Goal: Find contact information: Find contact information

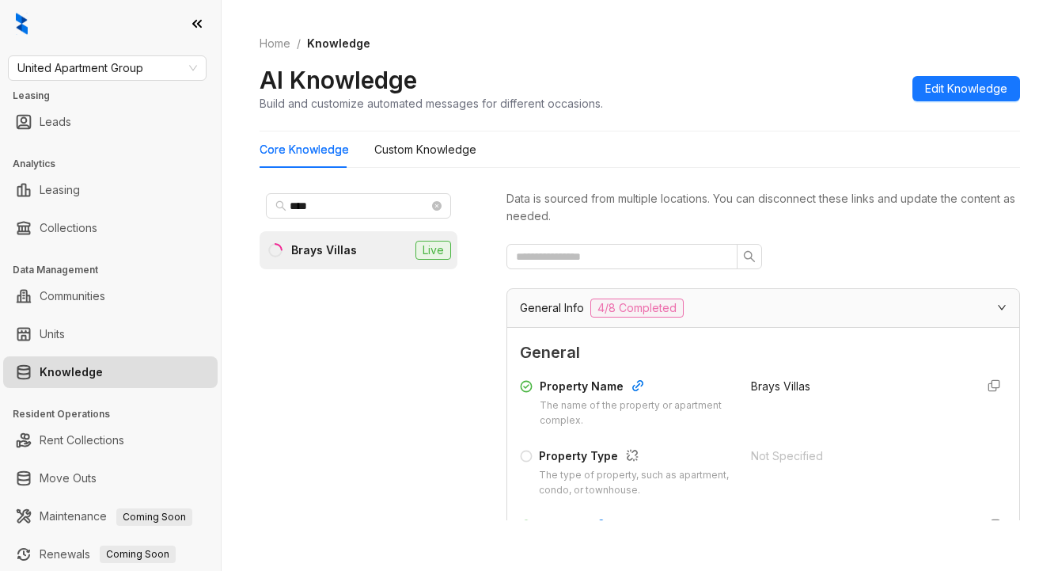
scroll to position [317, 0]
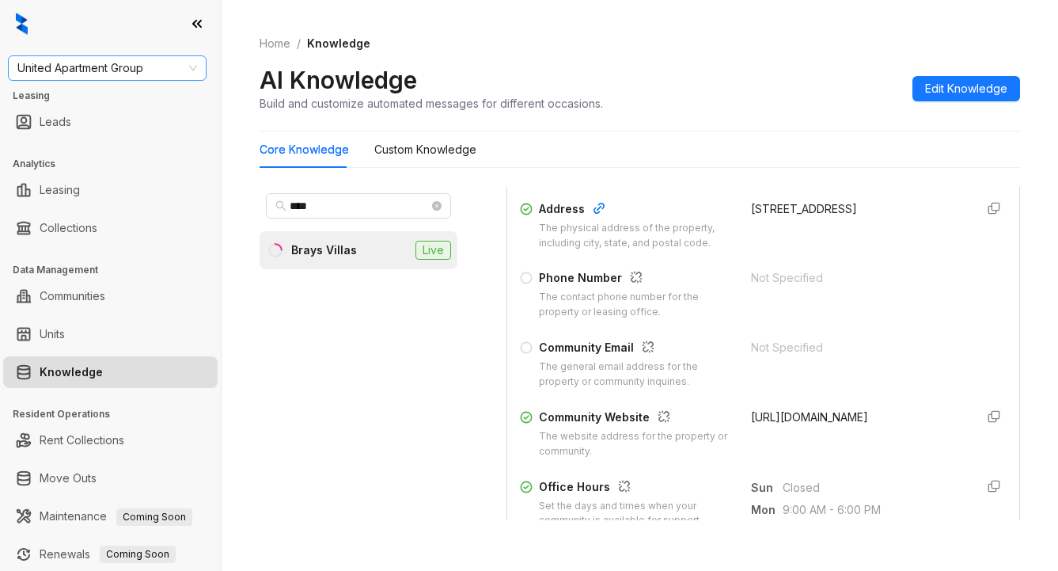
click at [159, 66] on span "United Apartment Group" at bounding box center [107, 68] width 180 height 24
type input "****"
click at [80, 101] on div "SfRent" at bounding box center [107, 99] width 173 height 17
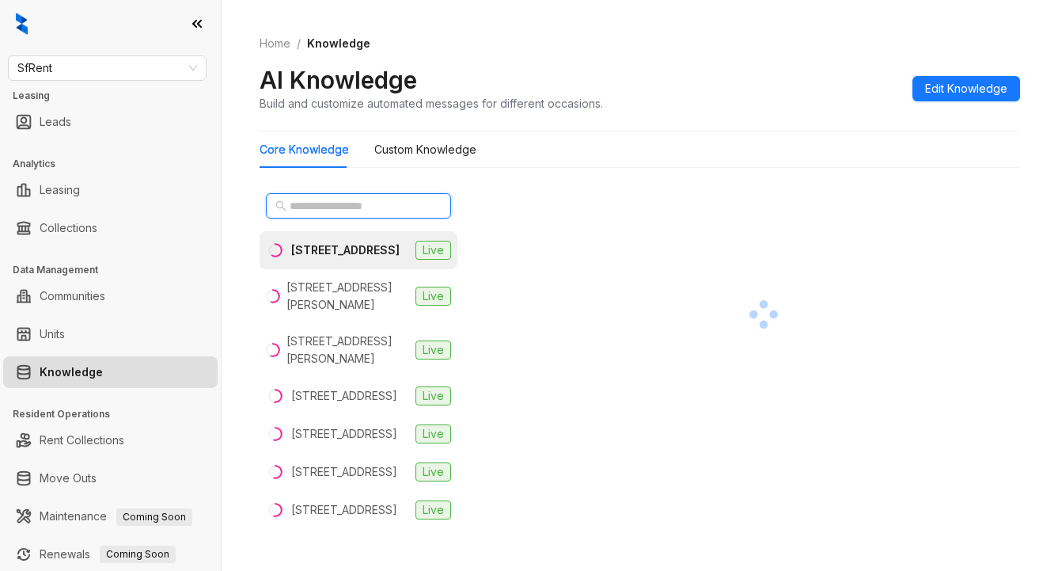
click at [347, 214] on input "text" at bounding box center [359, 205] width 139 height 17
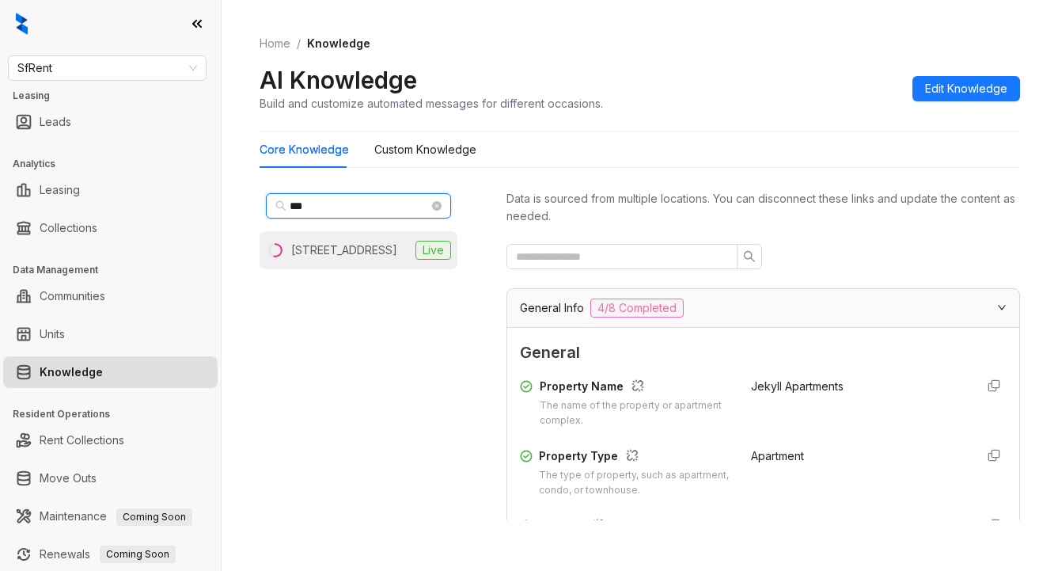
type input "***"
click at [294, 259] on div "[STREET_ADDRESS]" at bounding box center [344, 249] width 106 height 17
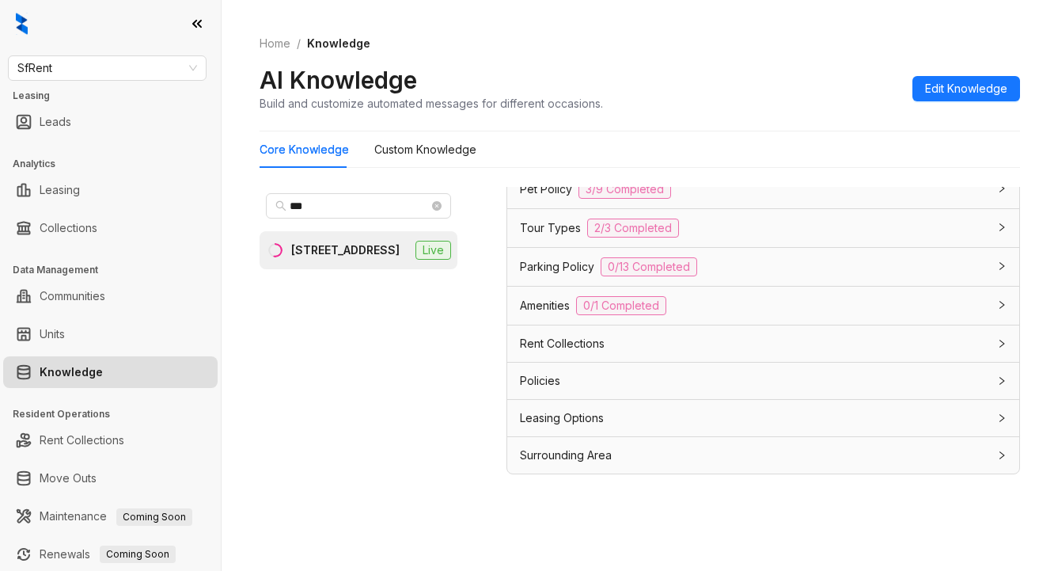
scroll to position [50, 0]
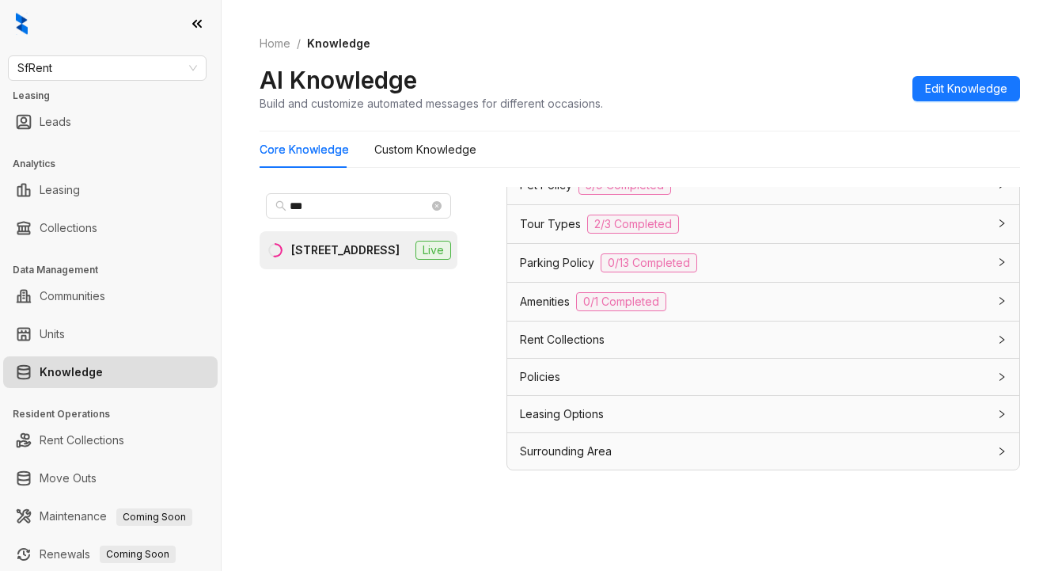
click at [580, 412] on span "Leasing Options" at bounding box center [562, 413] width 84 height 17
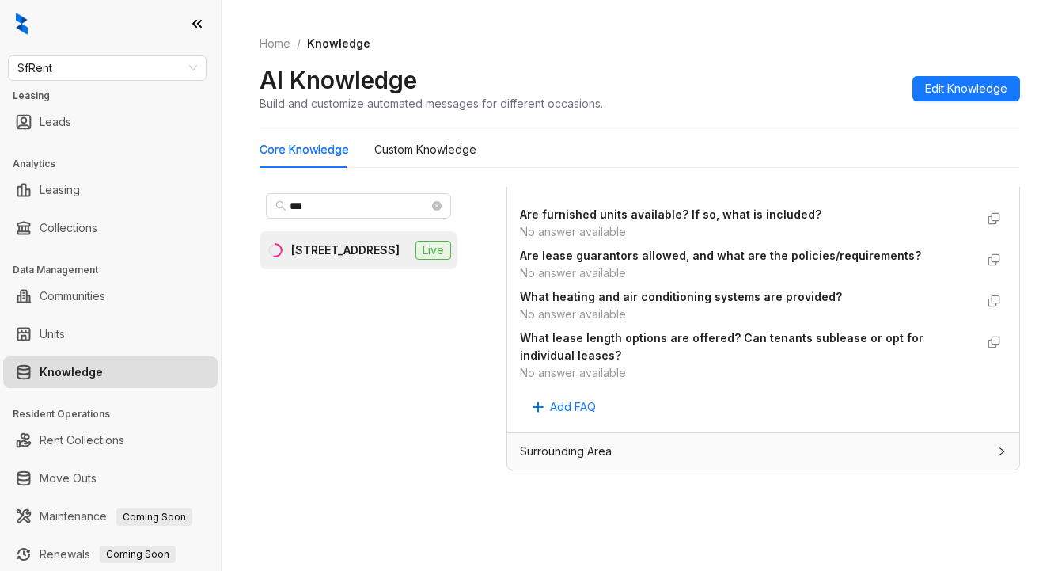
scroll to position [1596, 0]
click at [427, 155] on Knowledge "Custom Knowledge" at bounding box center [425, 149] width 102 height 17
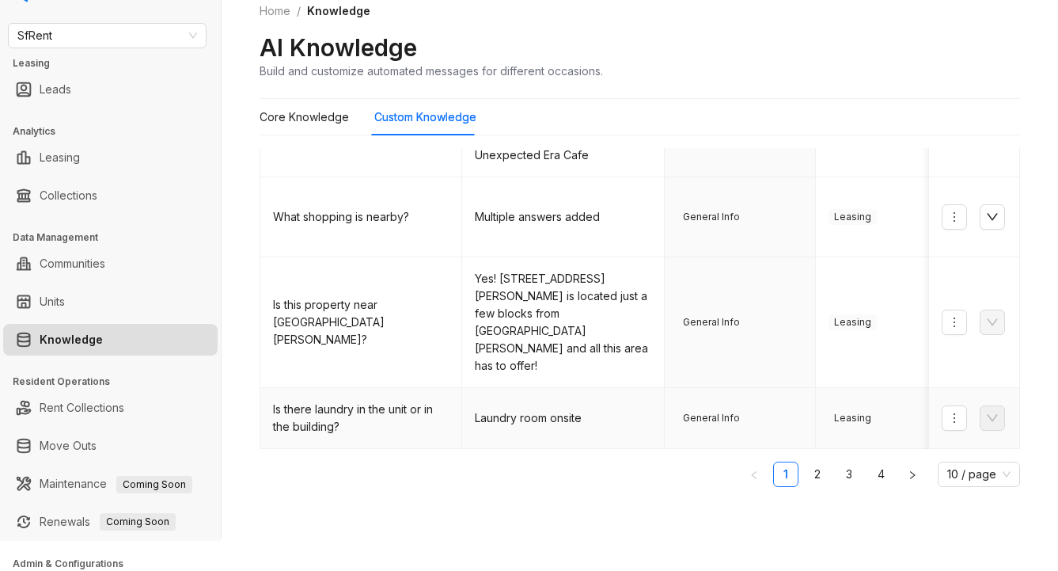
scroll to position [108, 0]
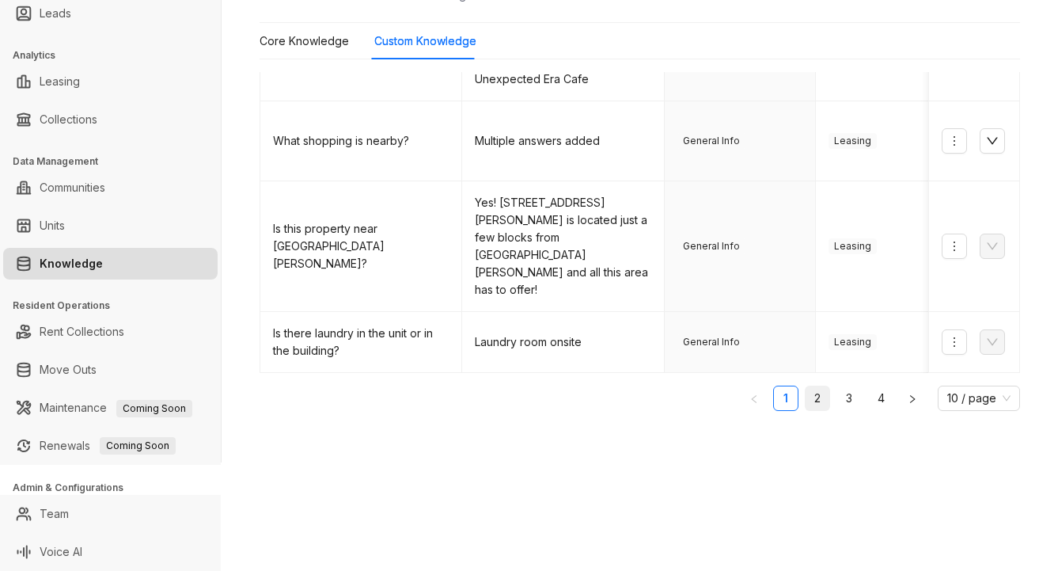
click at [806, 391] on link "2" at bounding box center [818, 398] width 24 height 24
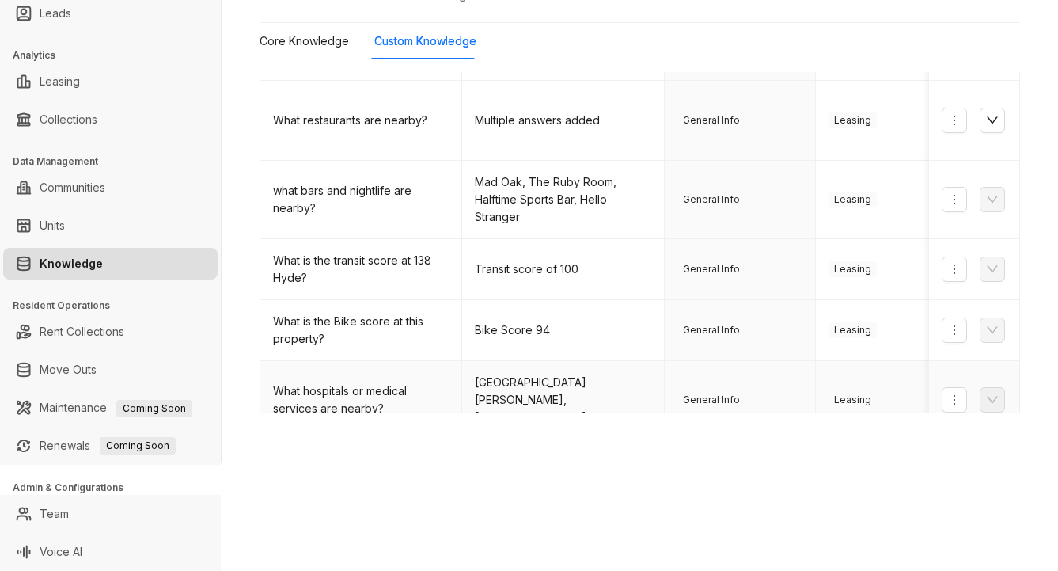
scroll to position [720, 0]
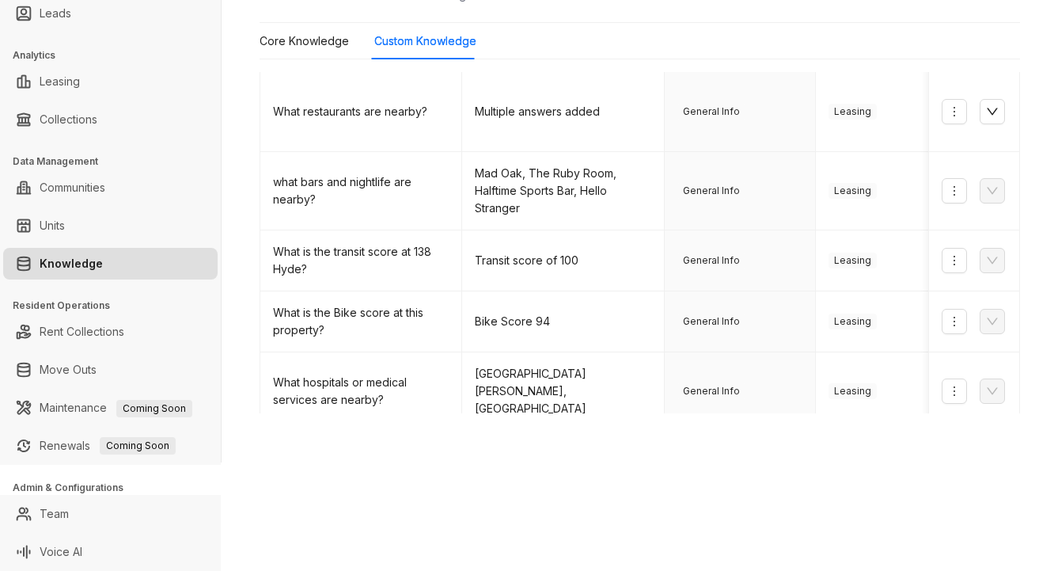
click at [837, 505] on link "3" at bounding box center [849, 517] width 24 height 24
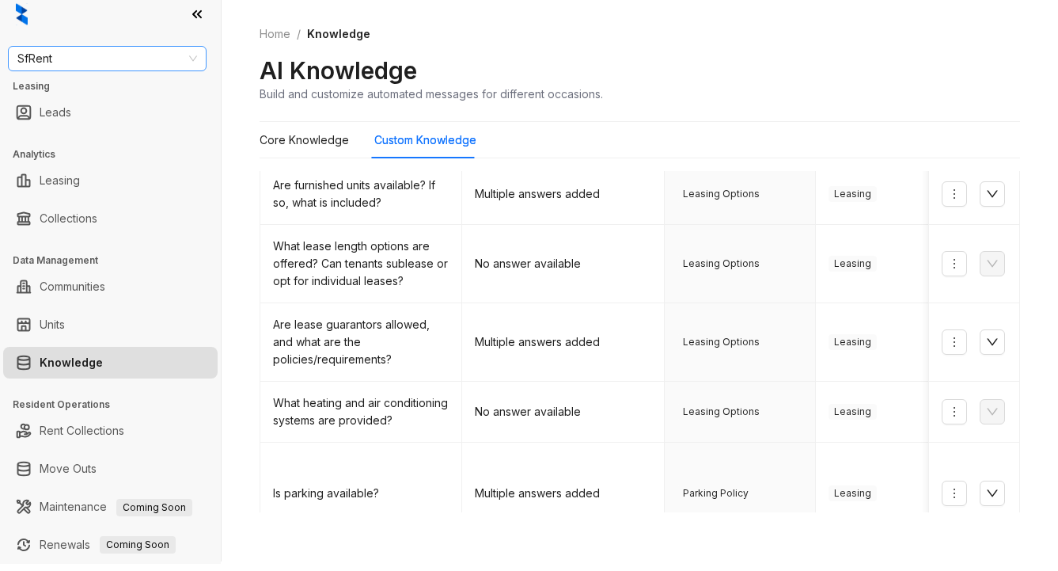
scroll to position [0, 0]
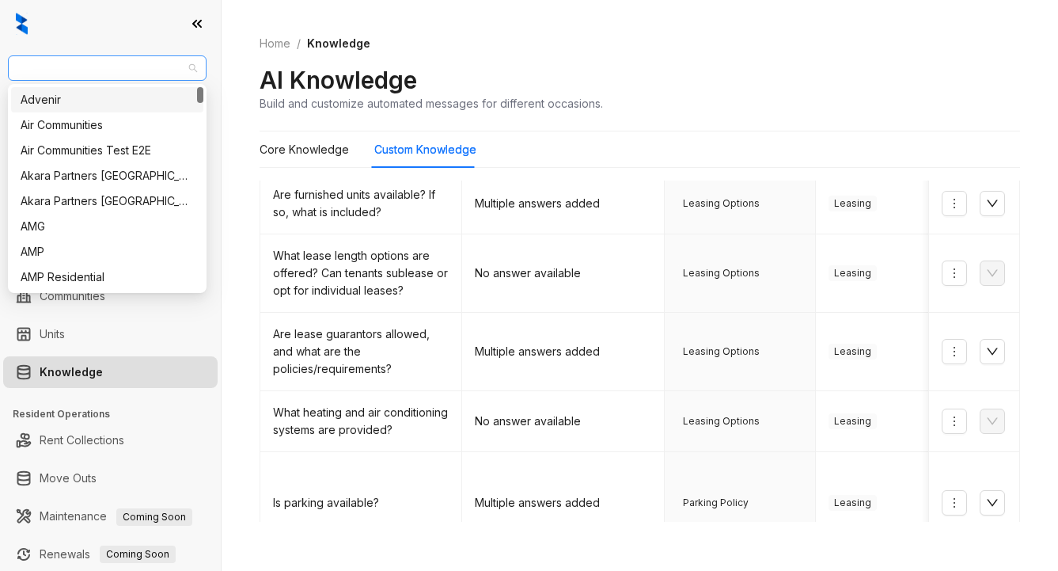
click at [101, 59] on span "SfRent" at bounding box center [107, 68] width 180 height 24
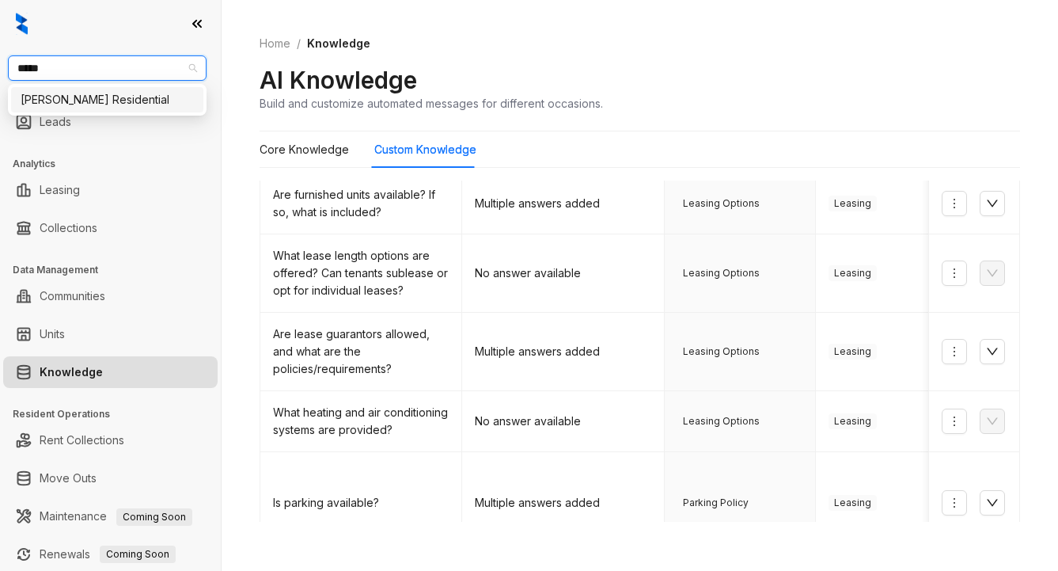
type input "******"
click at [108, 107] on div "[PERSON_NAME] Residential" at bounding box center [107, 99] width 173 height 17
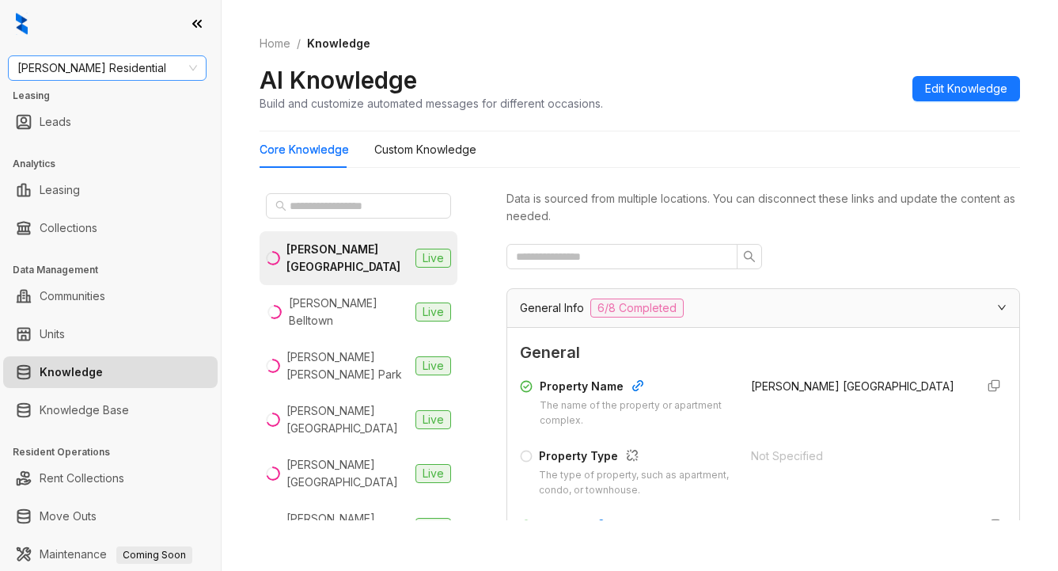
click at [136, 66] on span "[PERSON_NAME] Residential" at bounding box center [107, 68] width 180 height 24
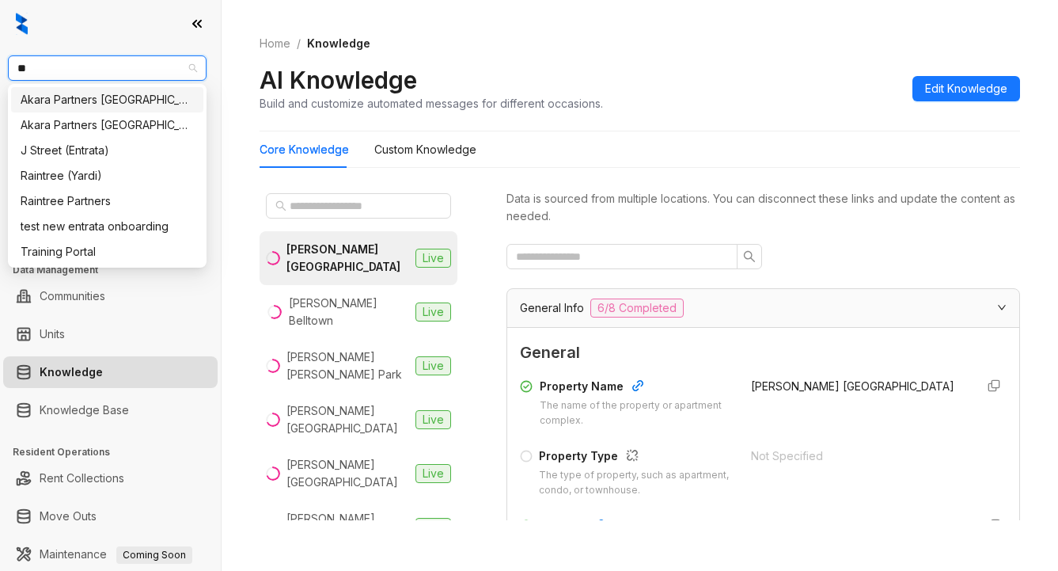
type input "***"
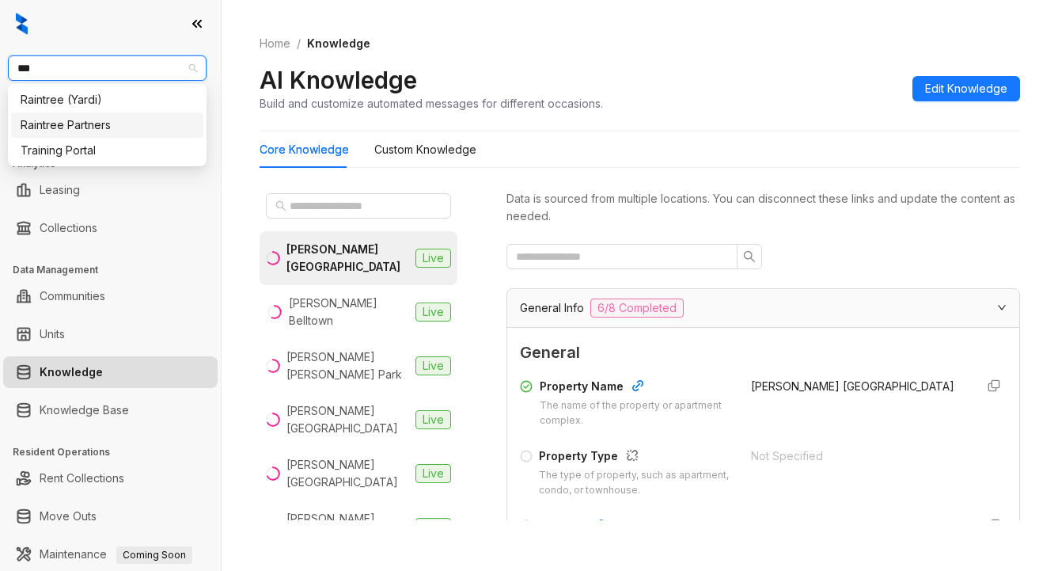
click at [89, 122] on div "Raintree Partners" at bounding box center [107, 124] width 173 height 17
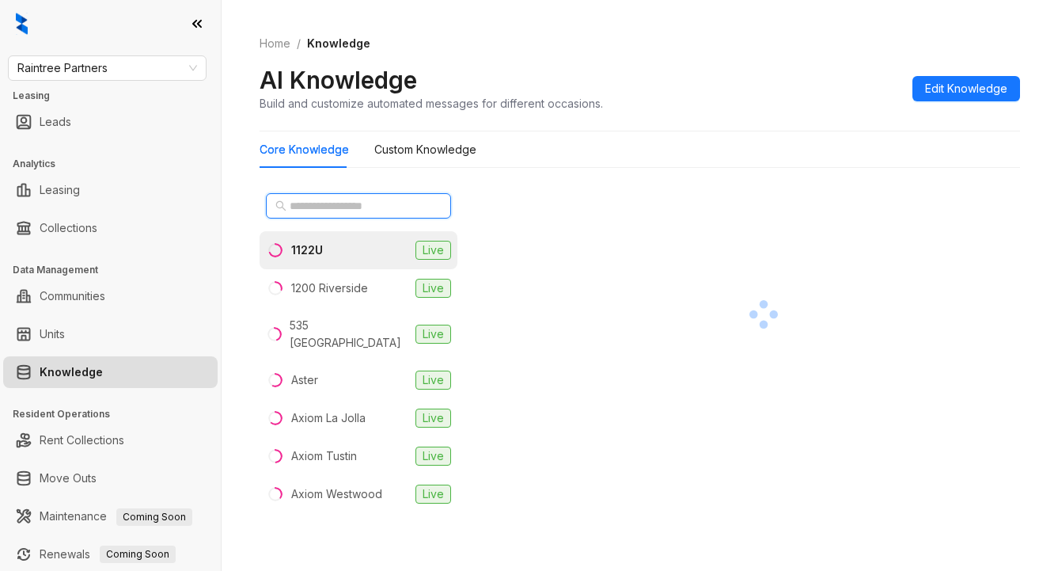
click at [290, 210] on input "text" at bounding box center [359, 205] width 139 height 17
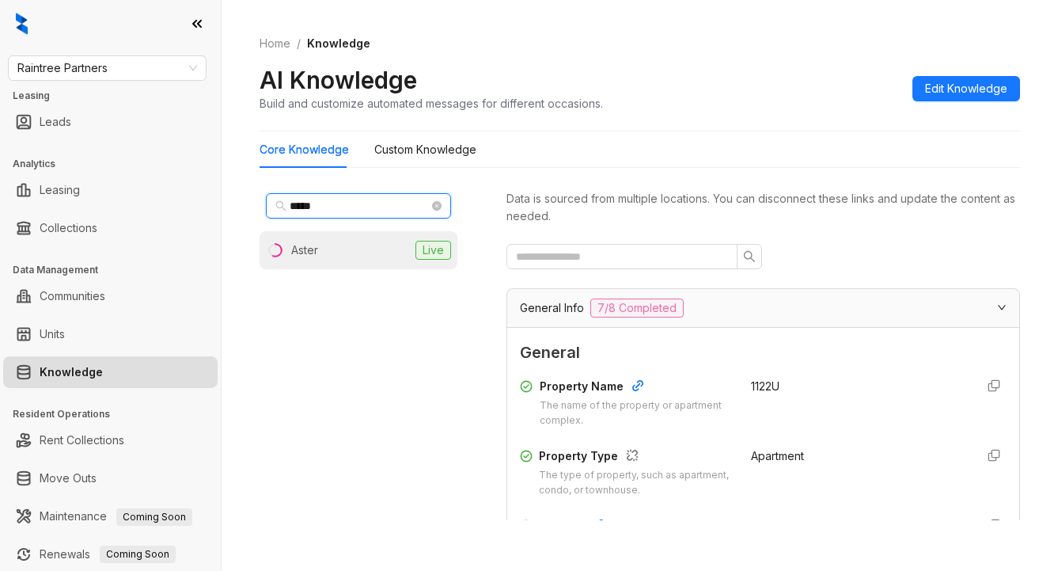
type input "*****"
click at [393, 260] on li "Aster Live" at bounding box center [359, 250] width 198 height 38
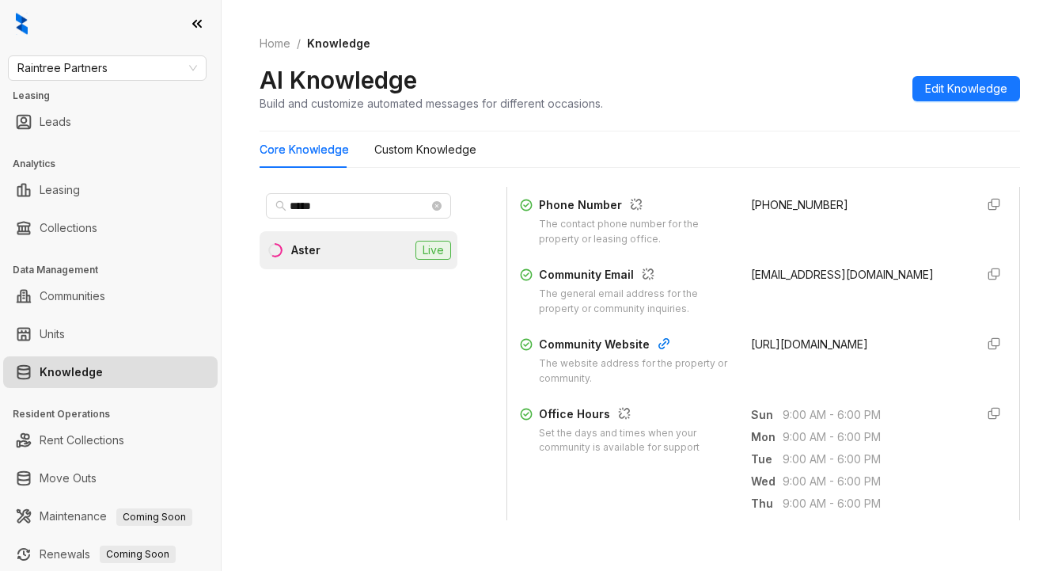
scroll to position [396, 0]
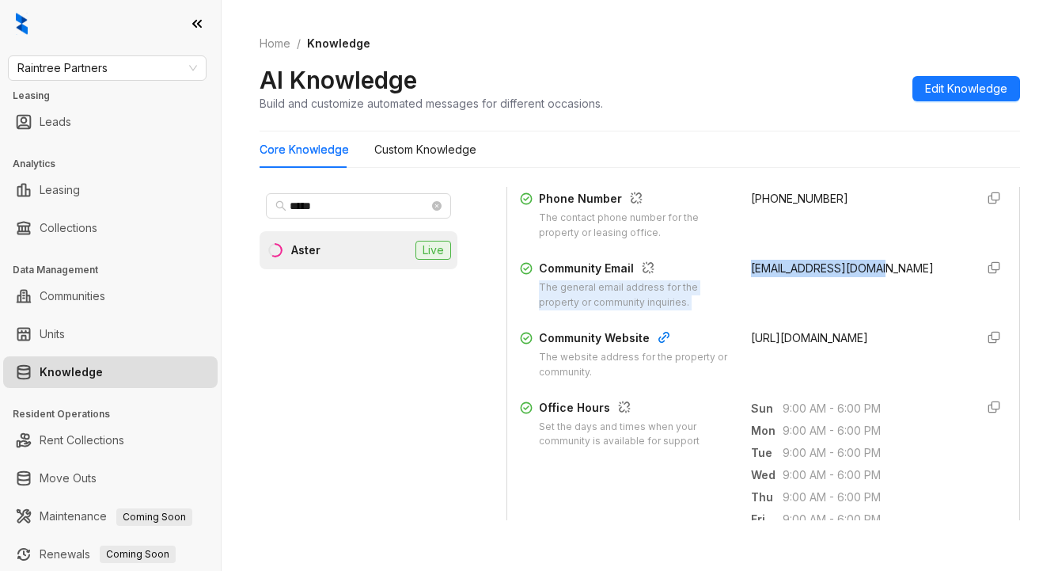
drag, startPoint x: 721, startPoint y: 264, endPoint x: 871, endPoint y: 278, distance: 151.0
click at [867, 278] on div "Community Email The general email address for the property or community inquiri…" at bounding box center [763, 285] width 487 height 51
click at [751, 275] on div "aster@sares-regis.com" at bounding box center [857, 285] width 212 height 51
drag, startPoint x: 732, startPoint y: 264, endPoint x: 816, endPoint y: 256, distance: 84.3
click at [863, 268] on div "Community Email The general email address for the property or community inquiri…" at bounding box center [763, 285] width 487 height 51
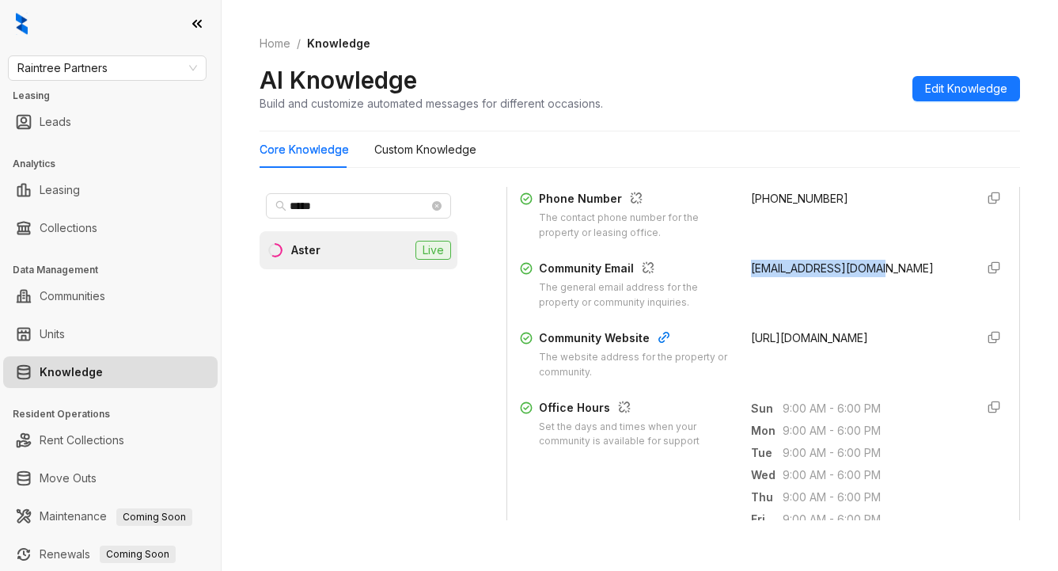
copy span "aster@sares-regis.com"
